Goal: Task Accomplishment & Management: Manage account settings

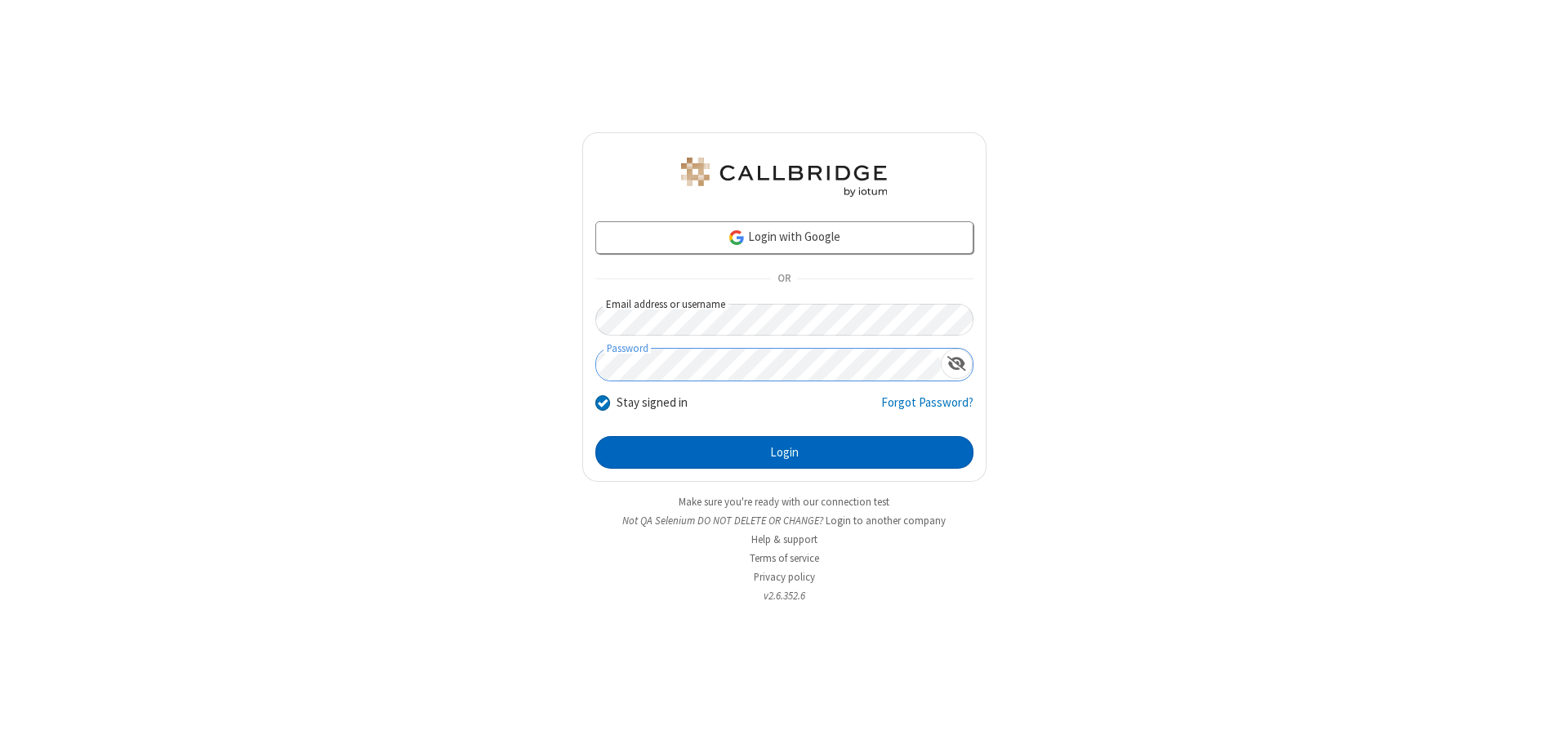
click at [784, 452] on button "Login" at bounding box center [784, 452] width 378 height 33
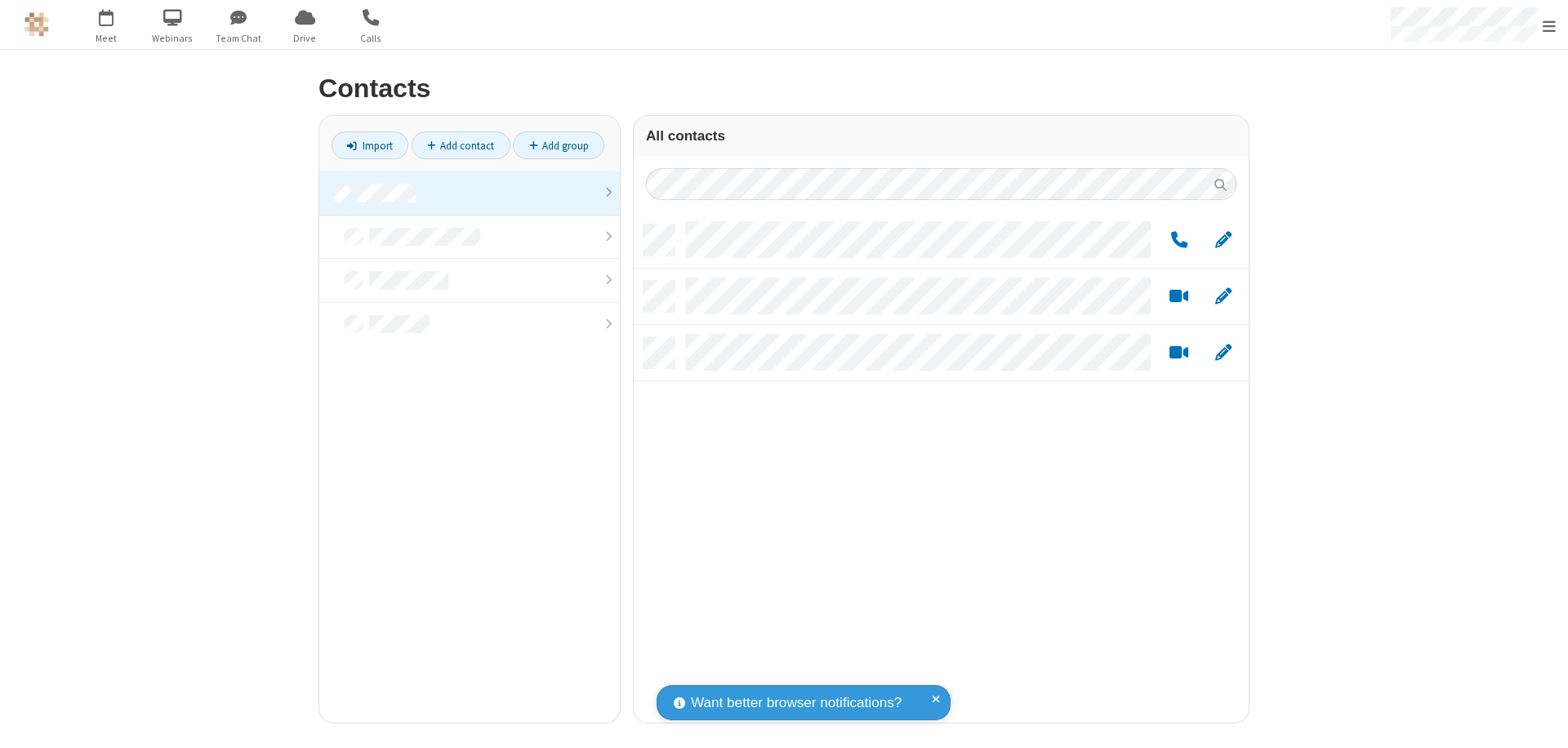
scroll to position [498, 603]
click at [470, 193] on link at bounding box center [470, 193] width 301 height 44
click at [559, 146] on link "Add group" at bounding box center [558, 145] width 92 height 27
